Goal: Task Accomplishment & Management: Use online tool/utility

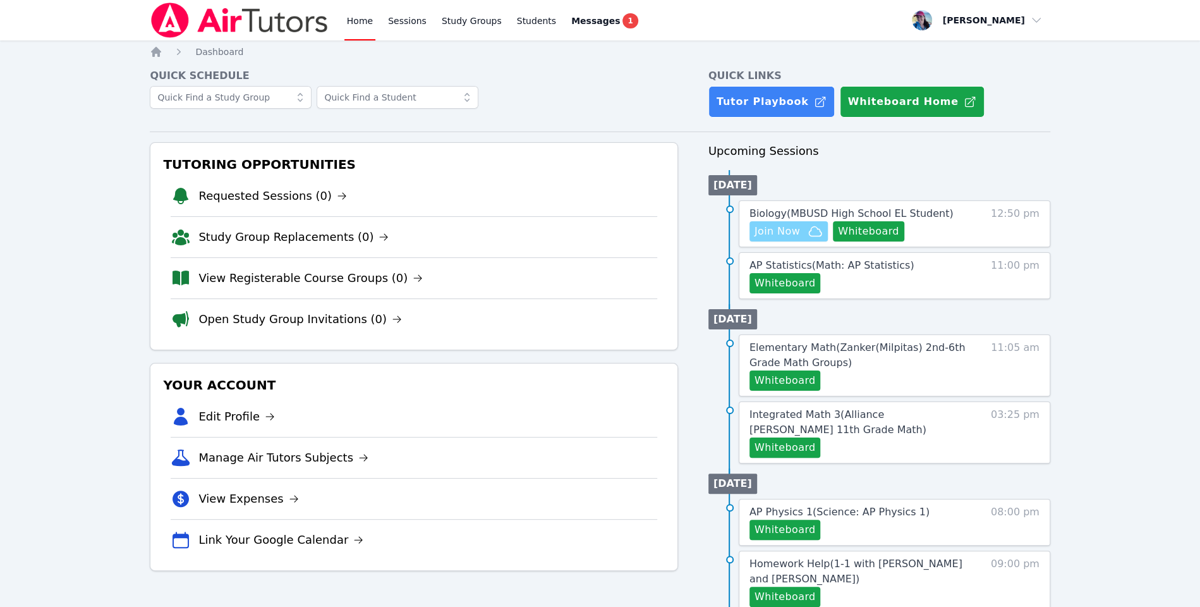
click at [803, 229] on span "Join Now" at bounding box center [789, 231] width 68 height 15
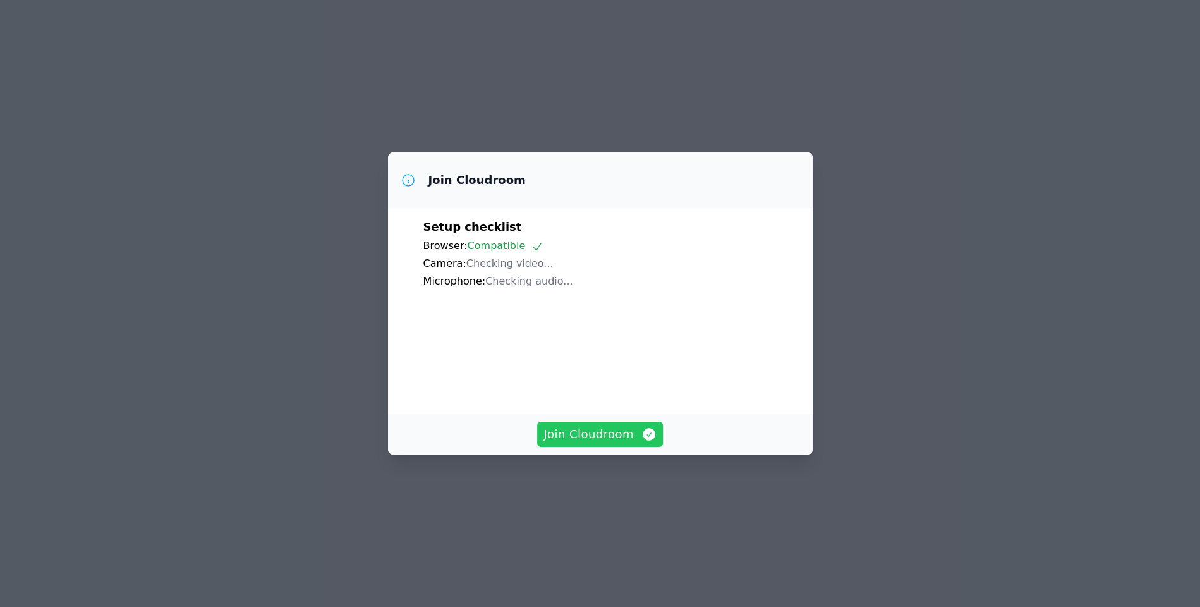
click at [585, 443] on span "Join Cloudroom" at bounding box center [600, 434] width 113 height 18
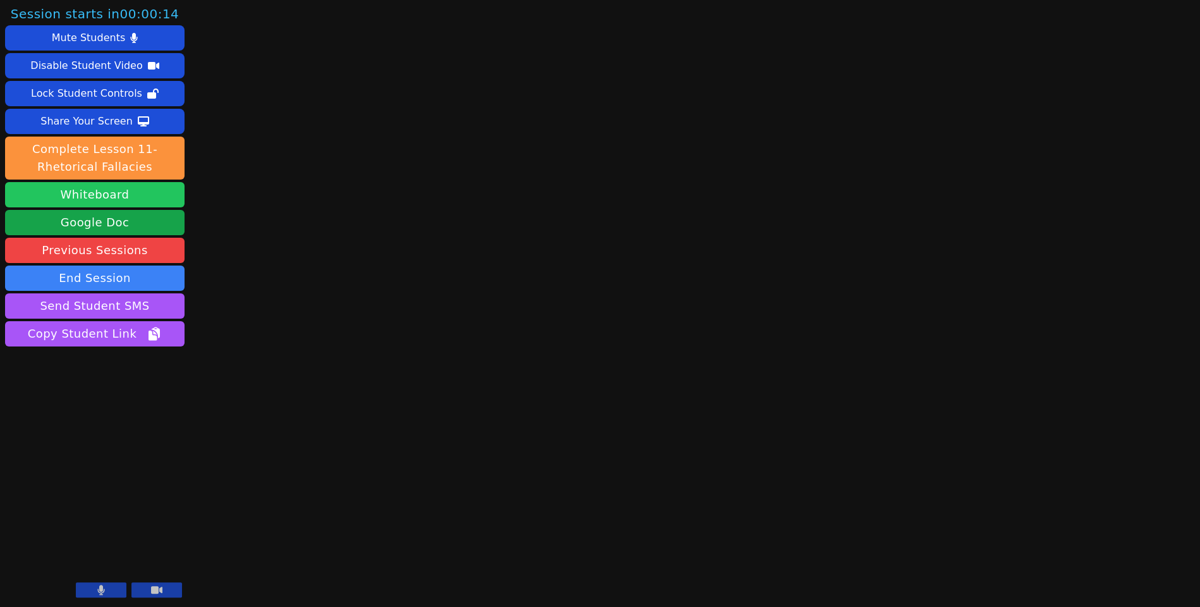
click at [95, 189] on button "Whiteboard" at bounding box center [95, 194] width 180 height 25
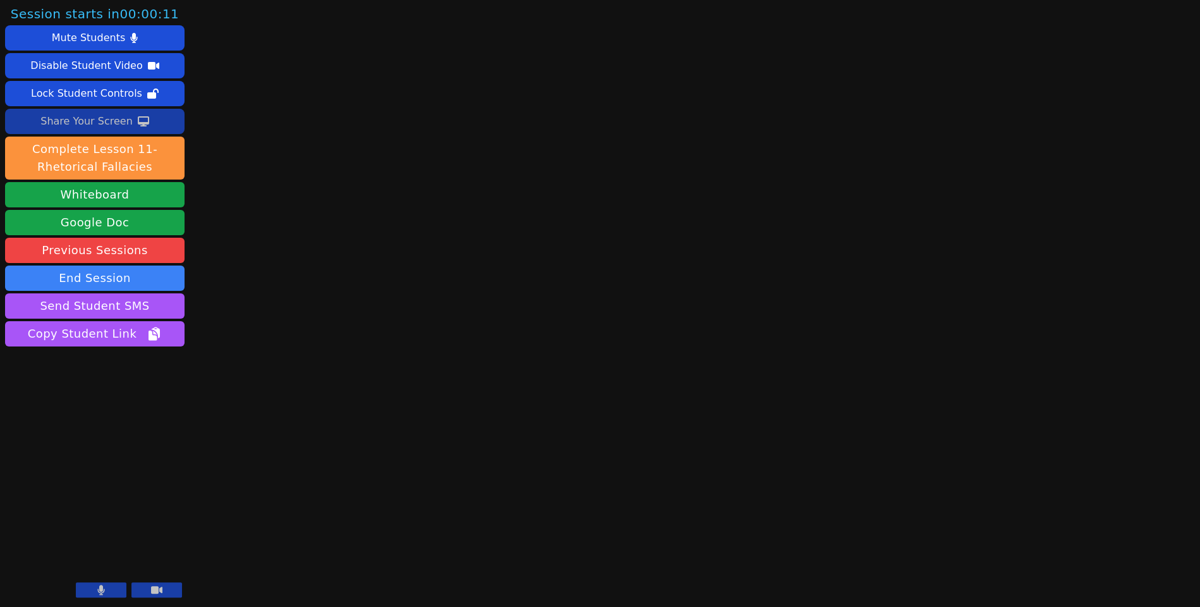
click at [89, 119] on div "Share Your Screen" at bounding box center [86, 121] width 92 height 20
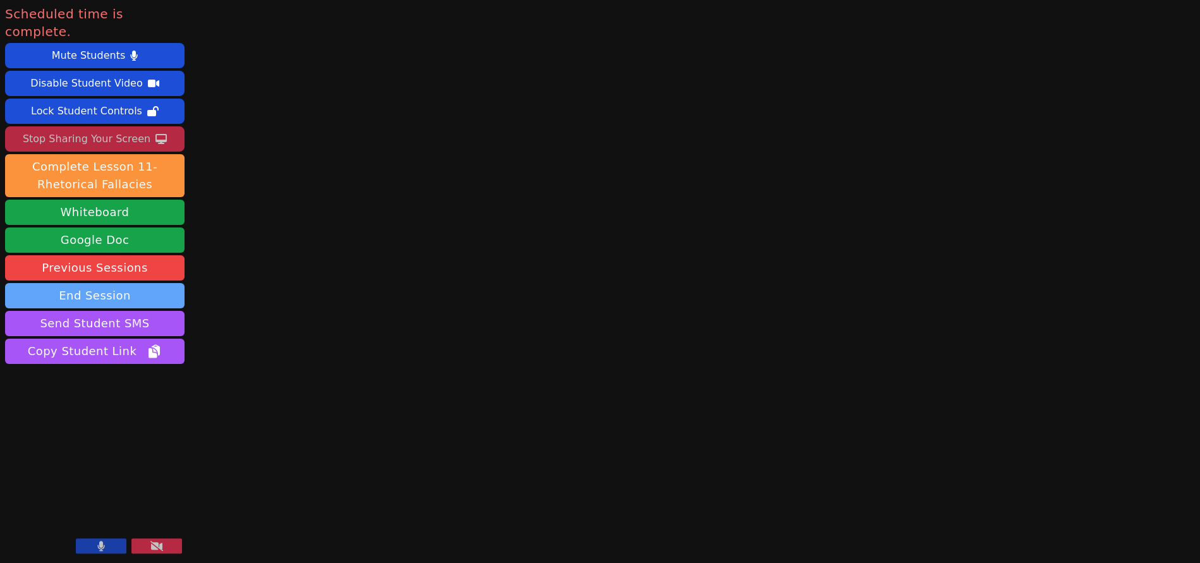
click at [121, 283] on button "End Session" at bounding box center [95, 295] width 180 height 25
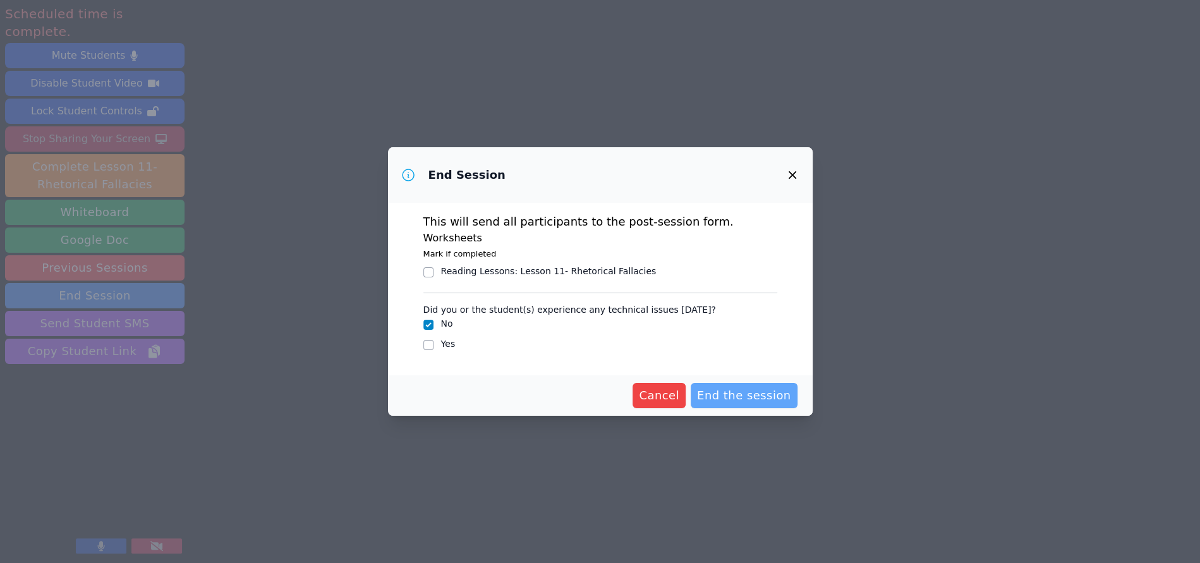
click at [745, 403] on span "End the session" at bounding box center [744, 396] width 94 height 18
